Goal: Transaction & Acquisition: Obtain resource

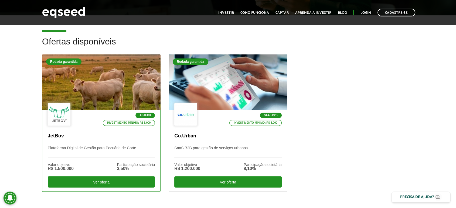
scroll to position [150, 0]
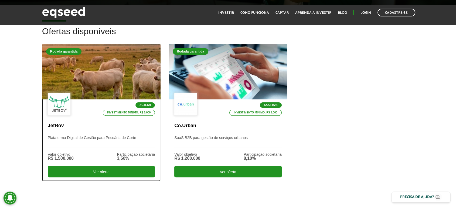
click at [114, 128] on p "JetBov" at bounding box center [101, 126] width 107 height 6
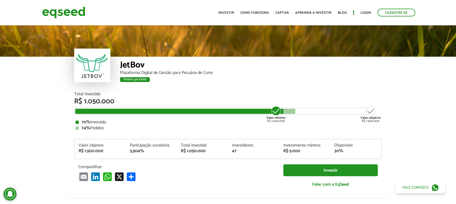
click at [202, 71] on div "Plataforma Digital de Gestão para Pecuária de Corte" at bounding box center [251, 73] width 262 height 4
copy div "Plataforma Digital de Gestão para Pecuária de Corte"
click at [138, 149] on div "3,504%" at bounding box center [151, 151] width 43 height 4
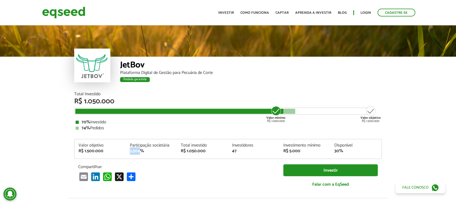
click at [138, 149] on div "3,504%" at bounding box center [151, 151] width 43 height 4
copy div "3,504%"
